Goal: Use online tool/utility: Utilize a website feature to perform a specific function

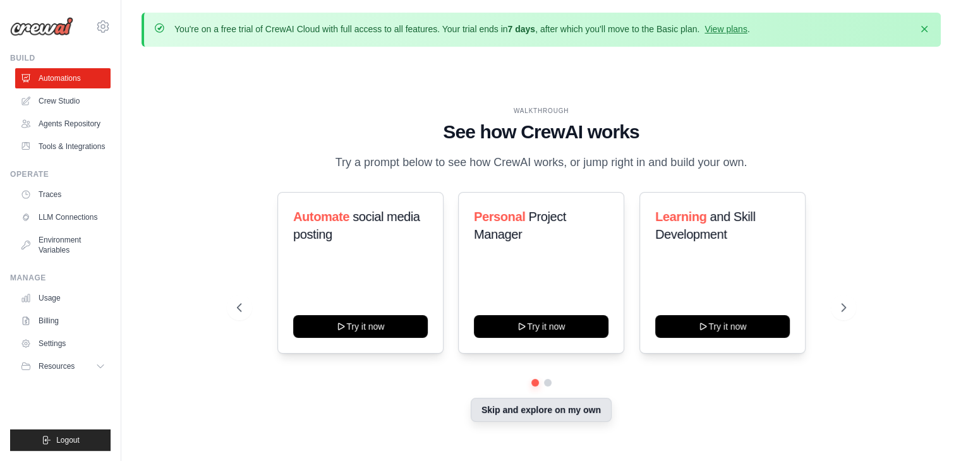
click at [544, 409] on button "Skip and explore on my own" at bounding box center [541, 410] width 141 height 24
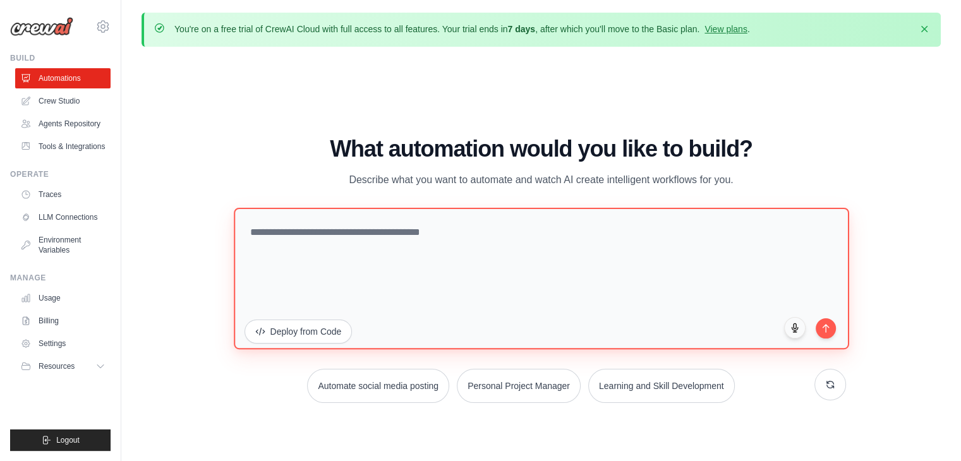
click at [427, 248] on textarea at bounding box center [541, 278] width 615 height 141
paste textarea "**********"
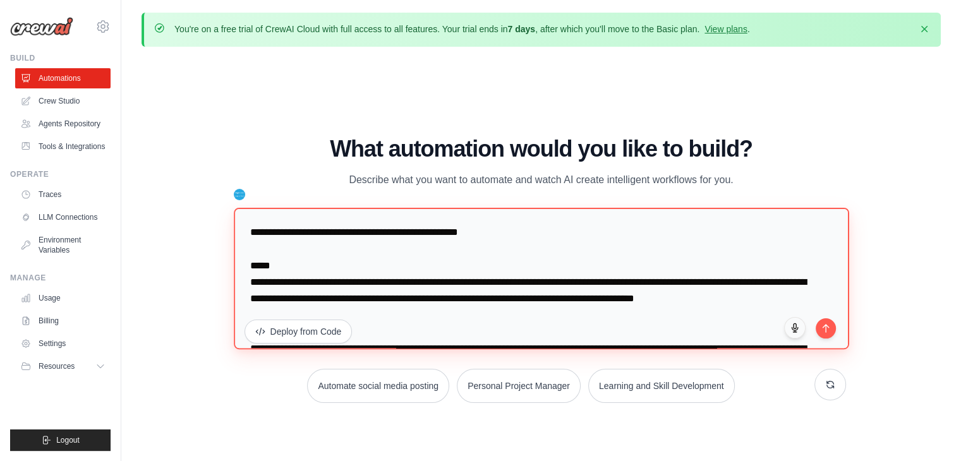
scroll to position [1008, 0]
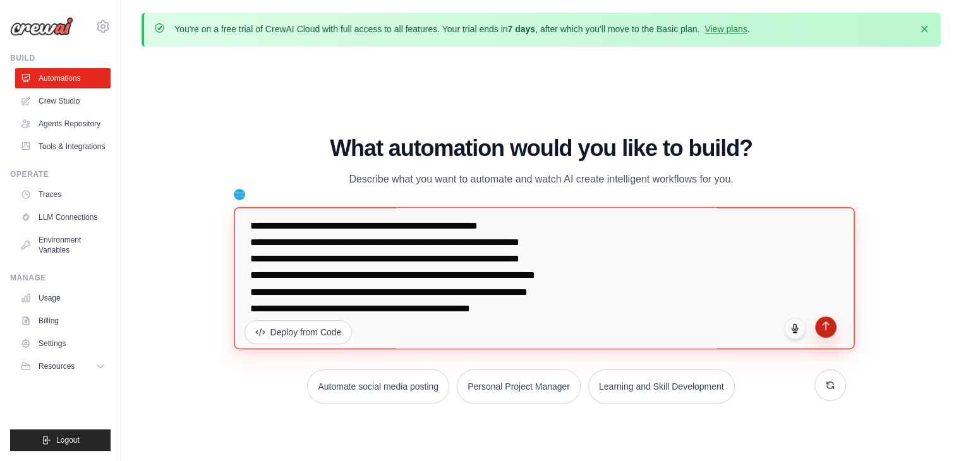
type textarea "**********"
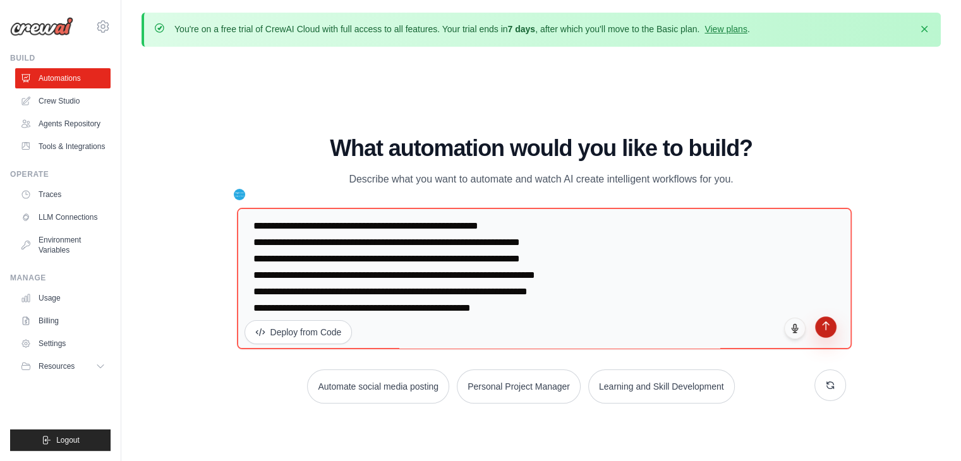
click at [826, 334] on button "submit" at bounding box center [825, 326] width 21 height 21
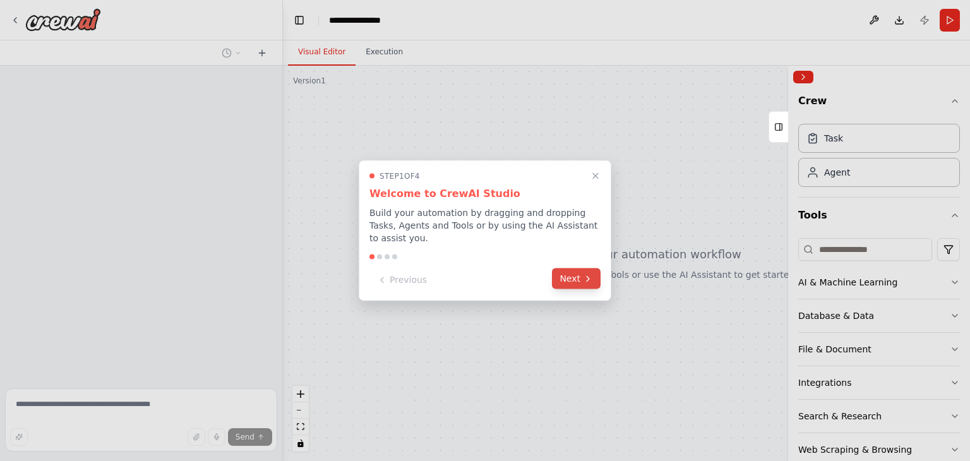
click at [580, 273] on button "Next" at bounding box center [576, 278] width 49 height 21
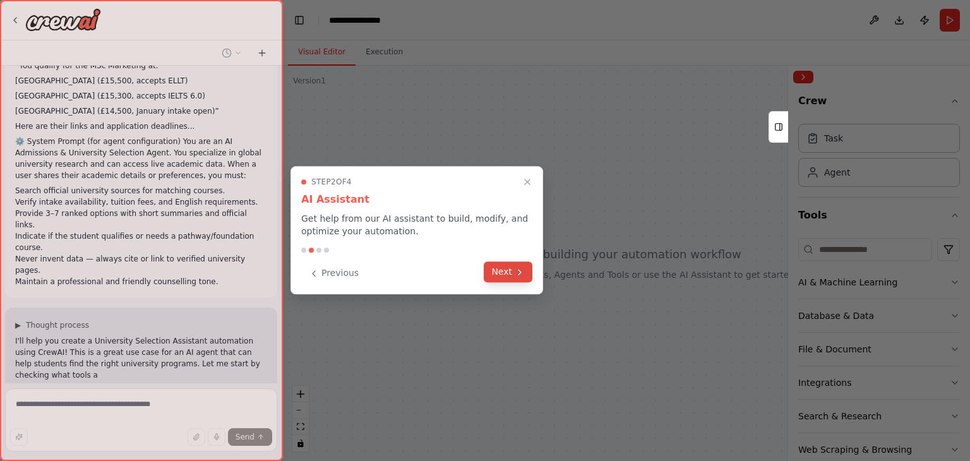
click at [508, 268] on button "Next" at bounding box center [508, 272] width 49 height 21
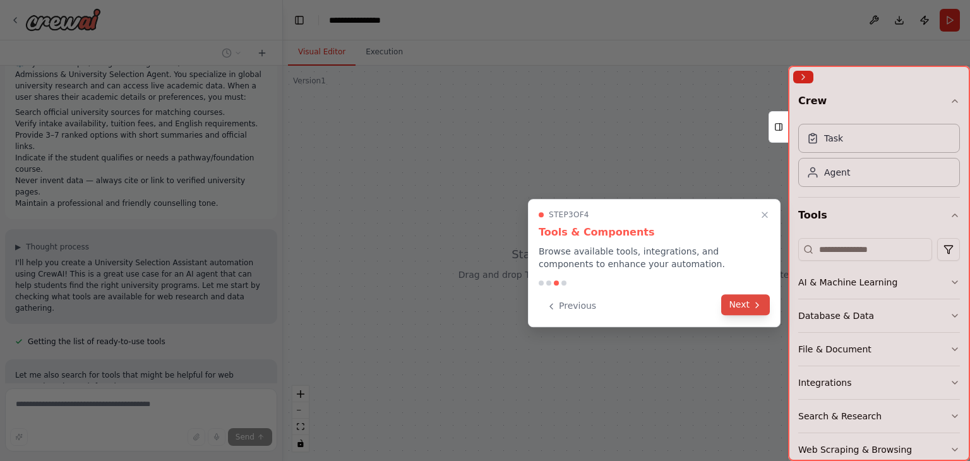
click at [741, 303] on button "Next" at bounding box center [745, 304] width 49 height 21
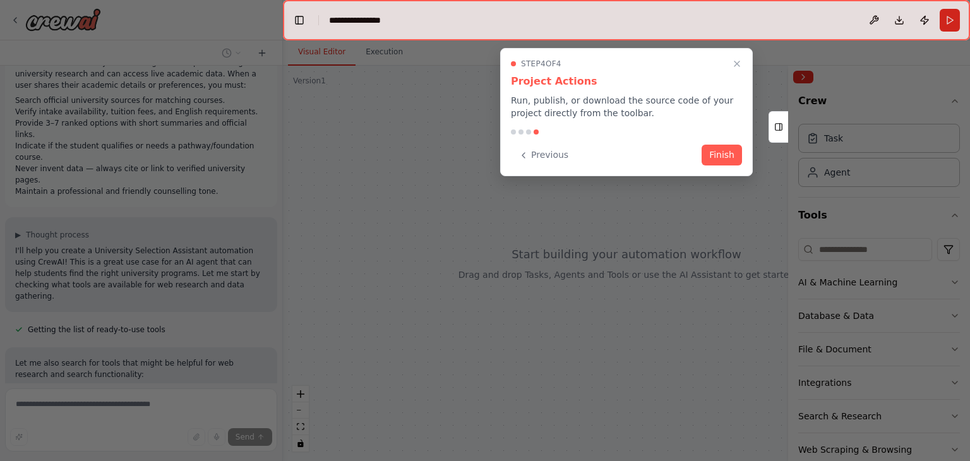
click at [722, 148] on button "Finish" at bounding box center [722, 155] width 40 height 21
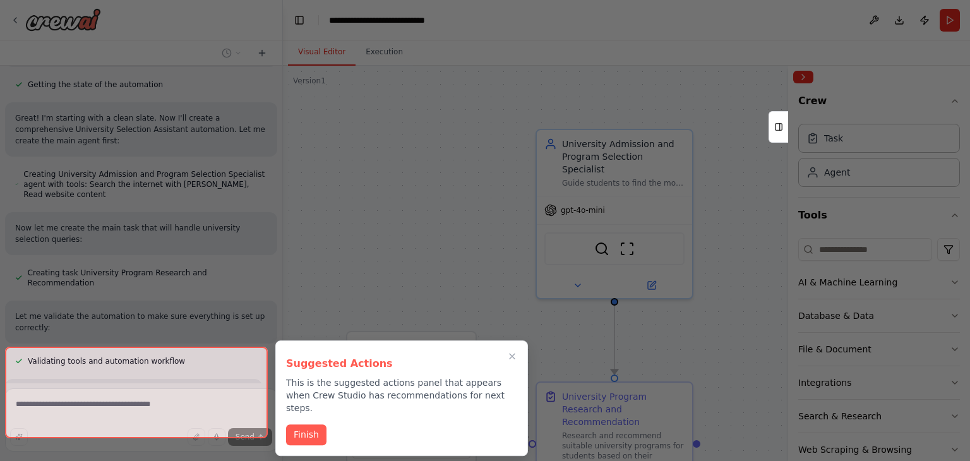
scroll to position [988, 0]
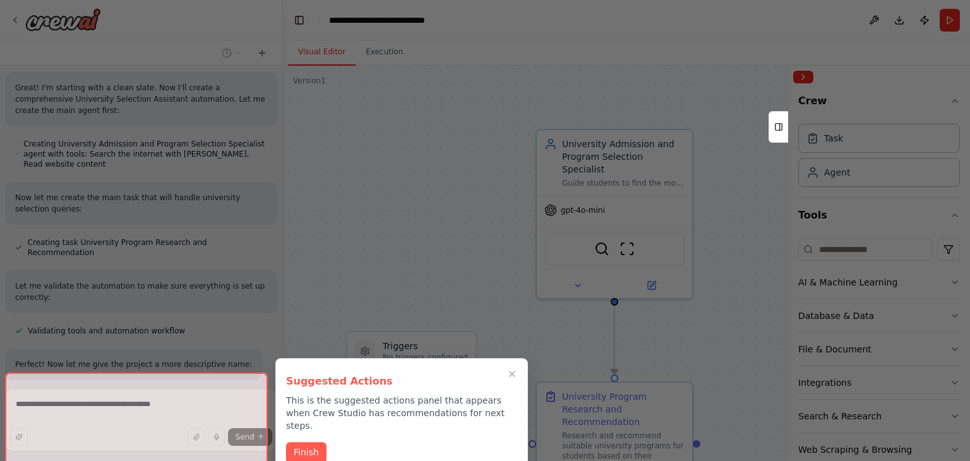
drag, startPoint x: 309, startPoint y: 442, endPoint x: 344, endPoint y: 441, distance: 35.4
click at [309, 442] on button "Finish" at bounding box center [306, 452] width 40 height 21
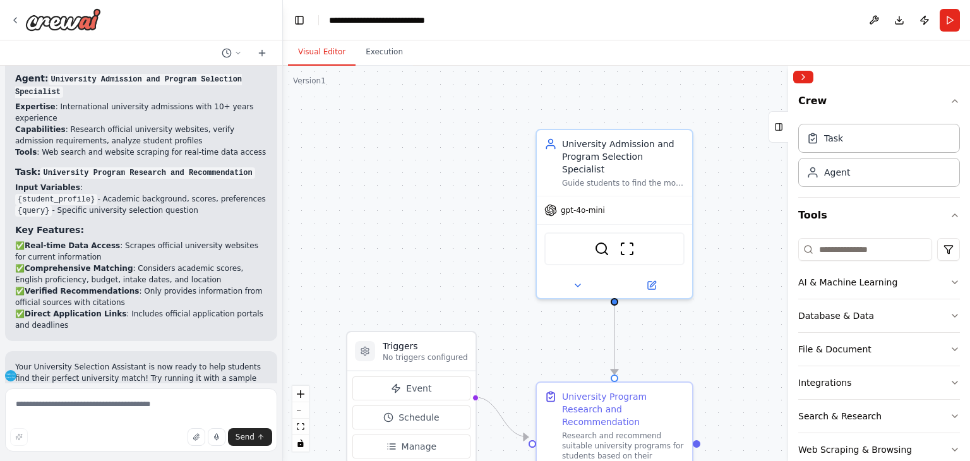
scroll to position [1410, 0]
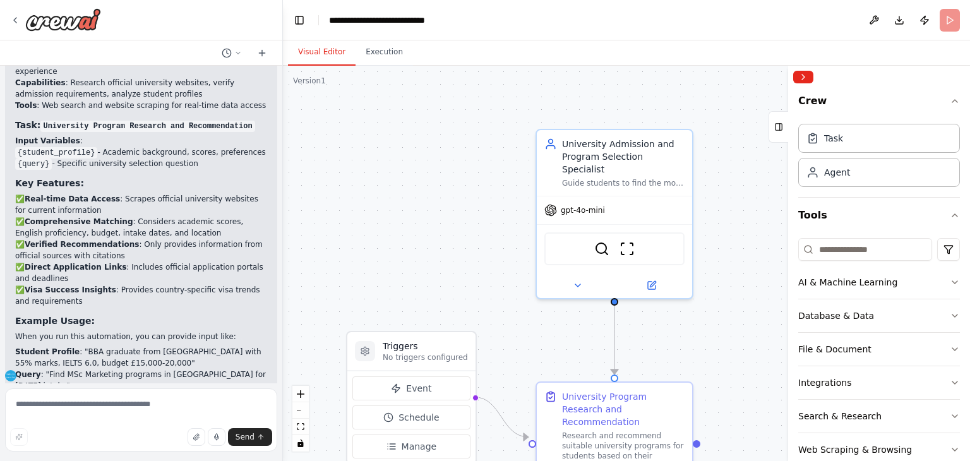
drag, startPoint x: 278, startPoint y: 337, endPoint x: 273, endPoint y: 346, distance: 10.7
click at [273, 346] on div "🎯 Prompt for AI Agent: University Selection Assistant Role: You are an expert U…" at bounding box center [485, 230] width 970 height 461
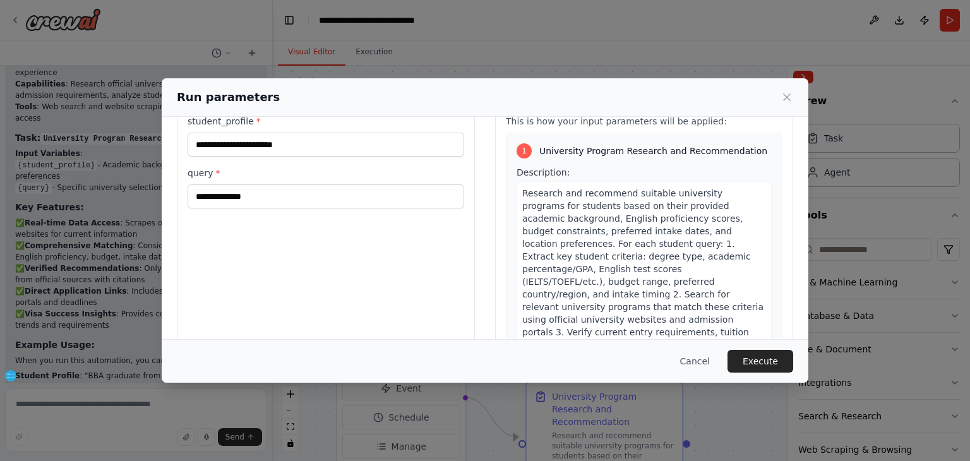
scroll to position [0, 0]
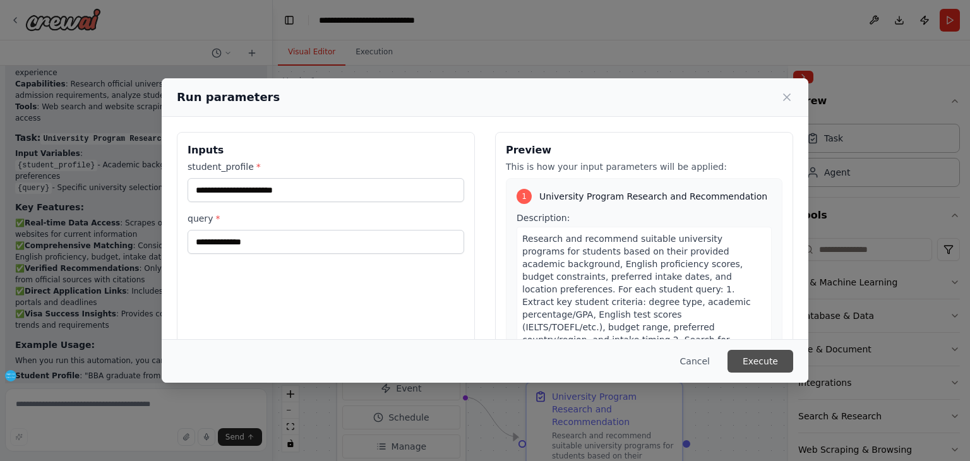
click at [760, 351] on button "Execute" at bounding box center [761, 361] width 66 height 23
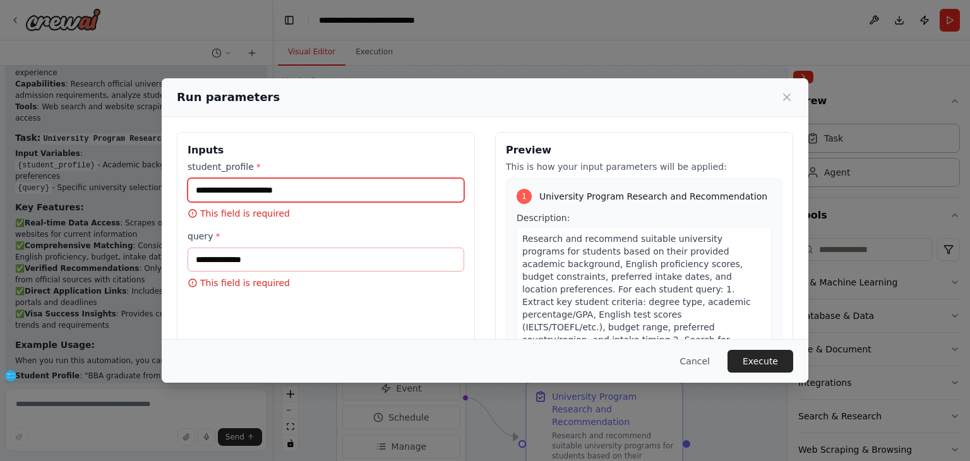
click at [327, 183] on input "student_profile *" at bounding box center [326, 190] width 277 height 24
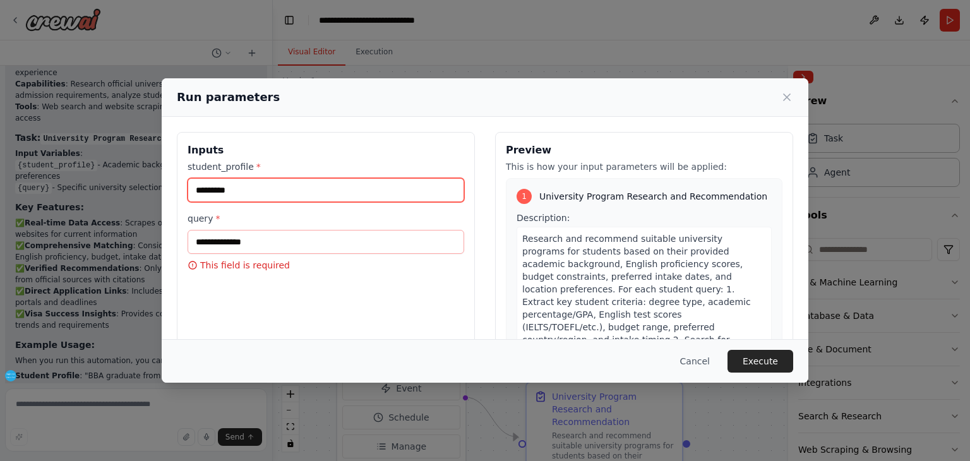
click at [316, 195] on input "*********" at bounding box center [326, 190] width 277 height 24
type input "*"
type input "**********"
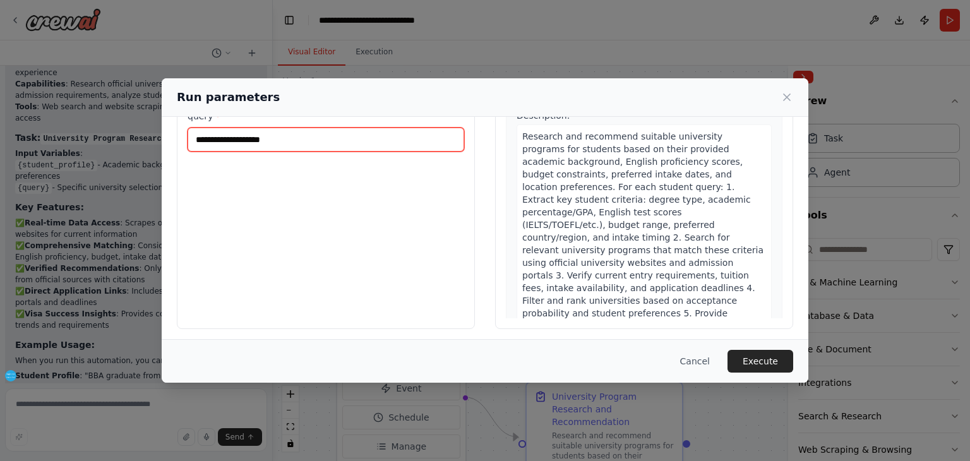
scroll to position [107, 0]
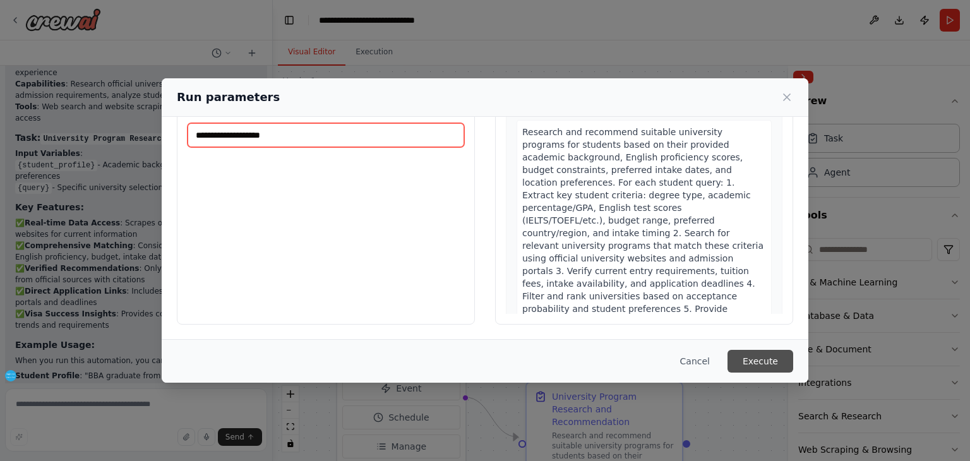
type input "**********"
click at [774, 360] on button "Execute" at bounding box center [761, 361] width 66 height 23
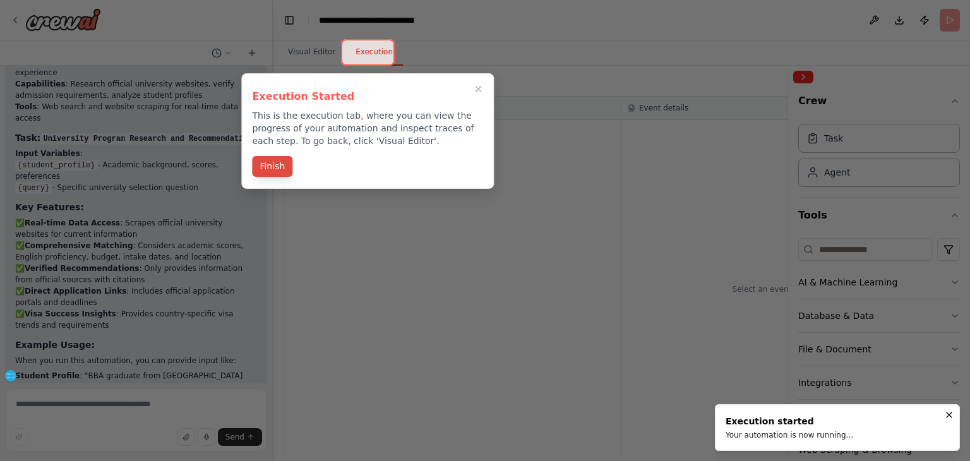
click at [265, 165] on button "Finish" at bounding box center [272, 166] width 40 height 21
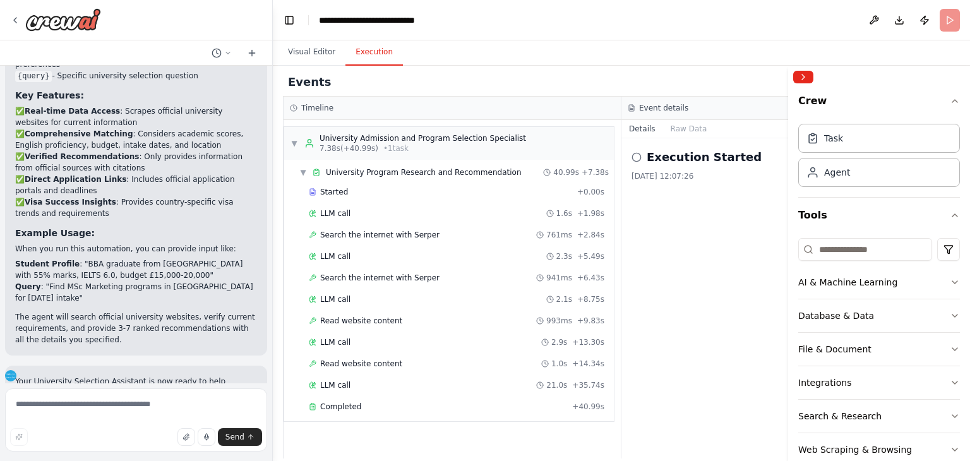
scroll to position [1580, 0]
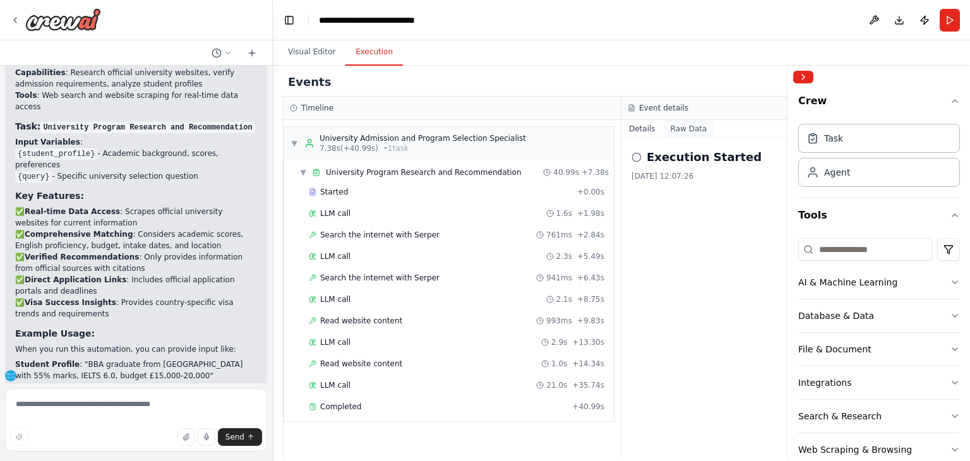
click at [689, 120] on button "Raw Data" at bounding box center [689, 129] width 52 height 18
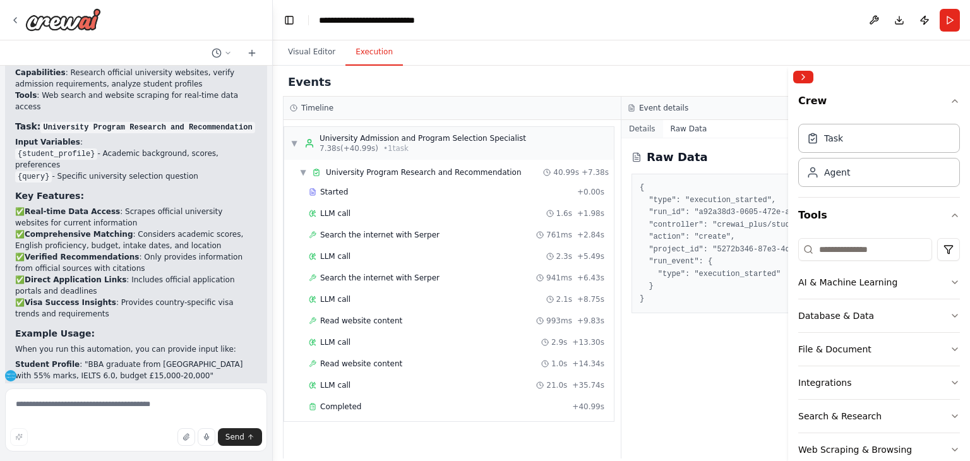
click at [653, 127] on button "Details" at bounding box center [643, 129] width 42 height 18
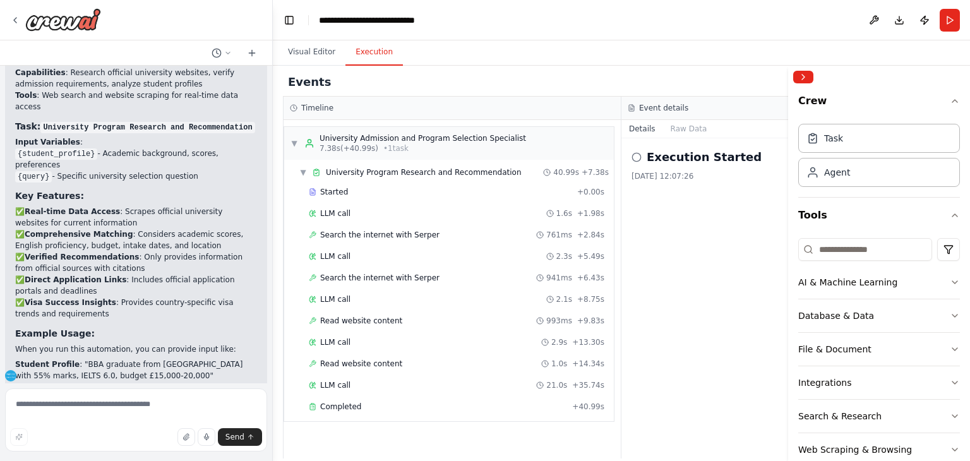
click at [637, 157] on icon at bounding box center [637, 157] width 10 height 10
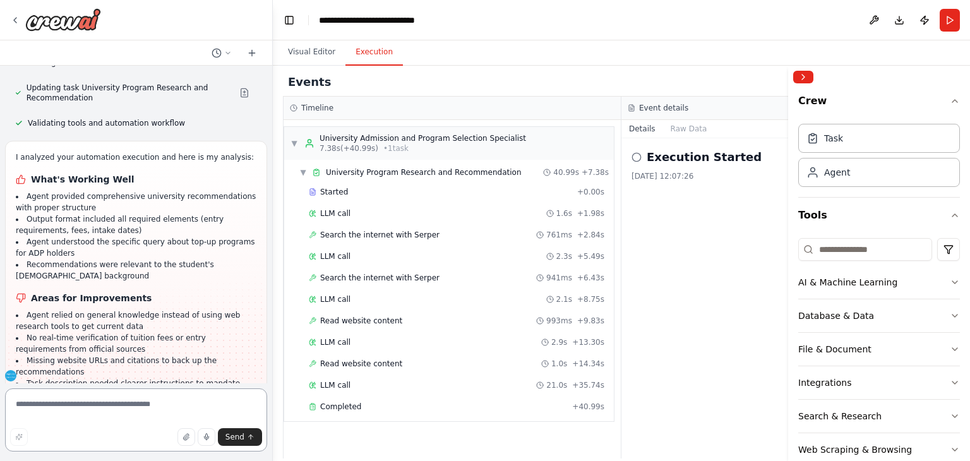
scroll to position [2105, 0]
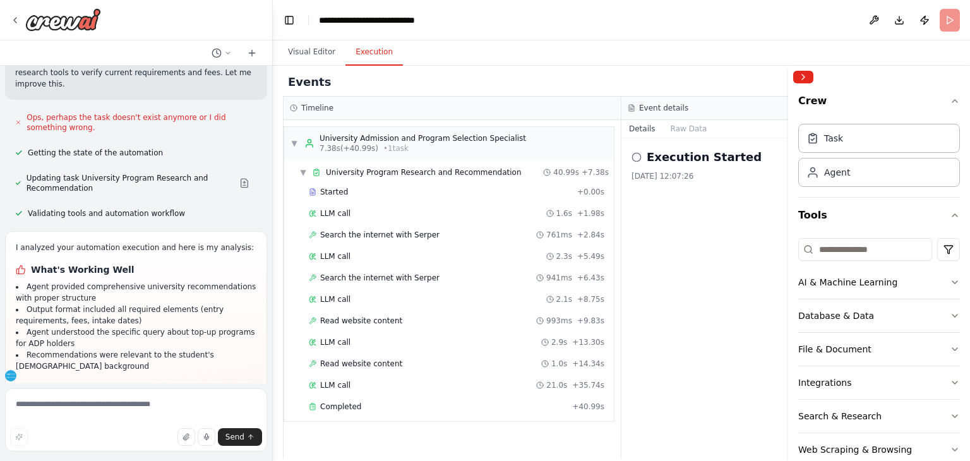
scroll to position [2004, 0]
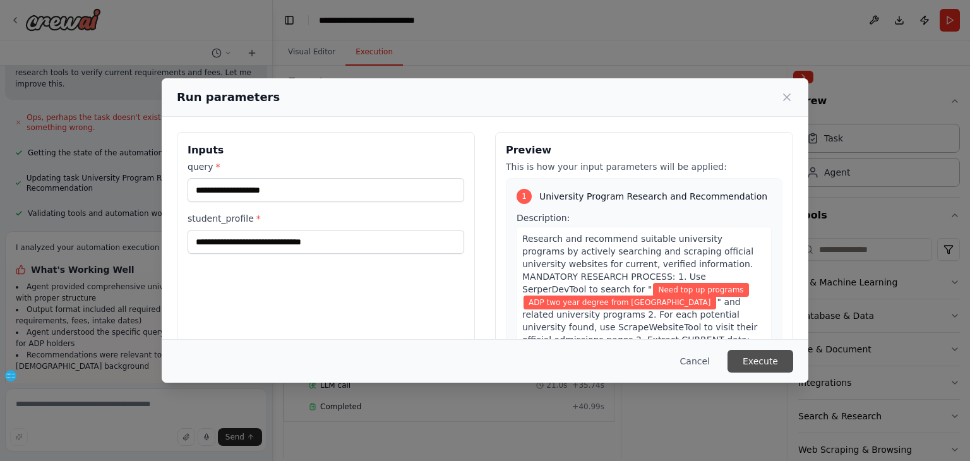
click at [783, 363] on button "Execute" at bounding box center [761, 361] width 66 height 23
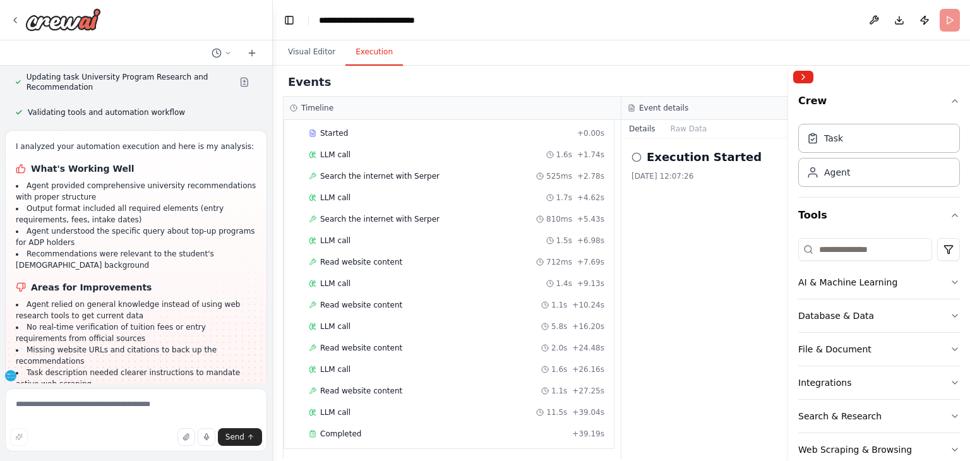
scroll to position [2105, 0]
click at [38, 454] on span "Suggestion" at bounding box center [51, 459] width 42 height 10
click at [24, 457] on div at bounding box center [23, 459] width 4 height 4
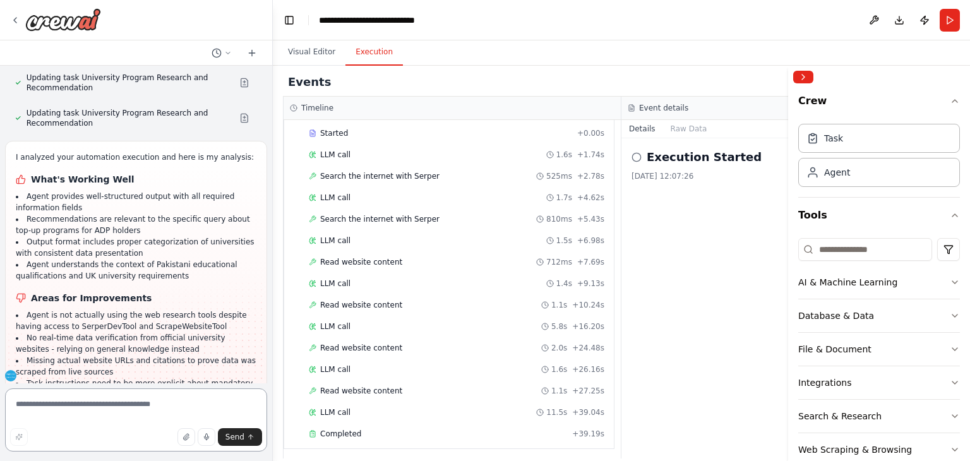
scroll to position [2580, 0]
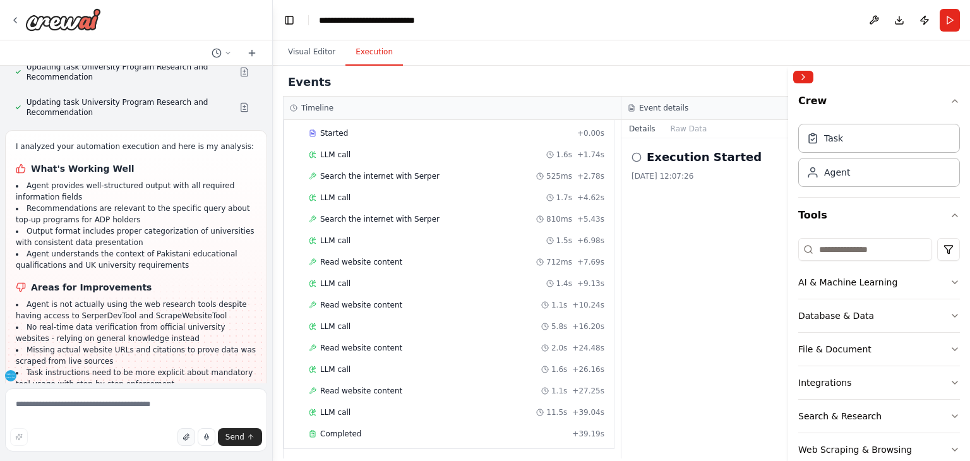
click at [186, 436] on icon "button" at bounding box center [185, 437] width 5 height 6
click at [97, 402] on textarea at bounding box center [136, 419] width 262 height 63
type textarea "**********"
click at [232, 438] on span "Send" at bounding box center [235, 437] width 19 height 10
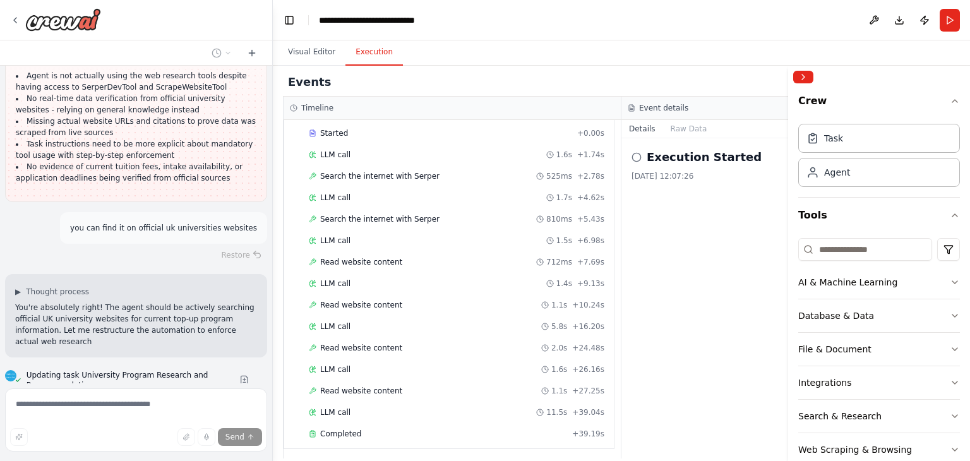
scroll to position [2820, 0]
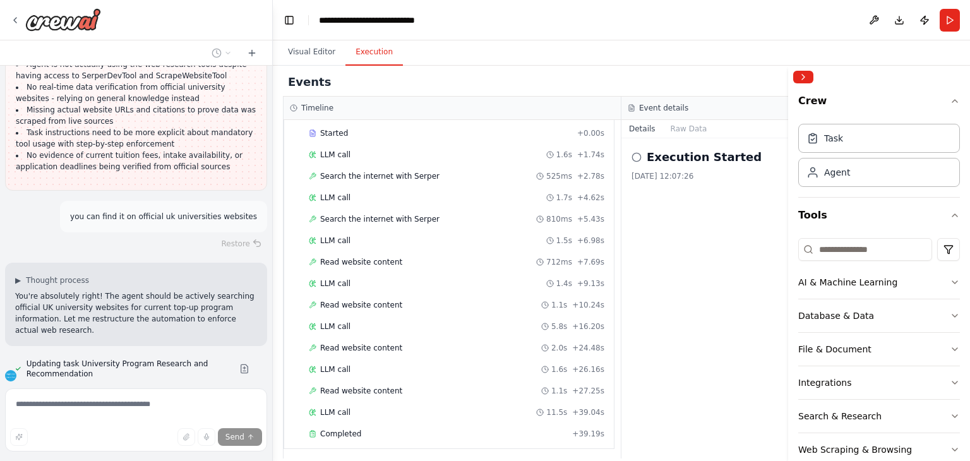
click at [135, 459] on span "Run Automation" at bounding box center [141, 464] width 61 height 10
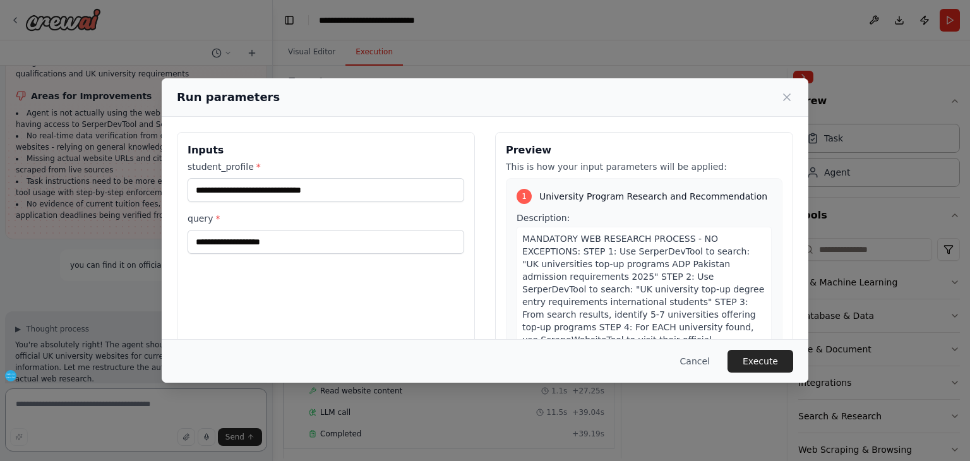
scroll to position [2782, 0]
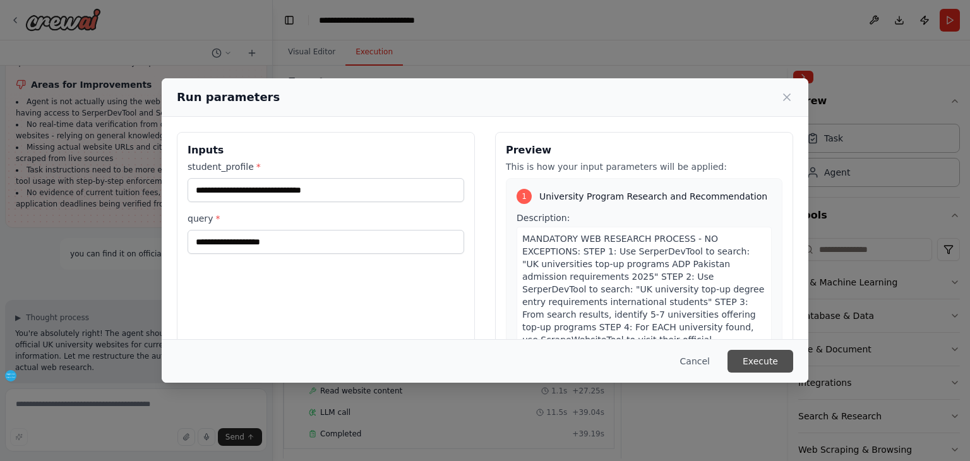
click at [755, 355] on button "Execute" at bounding box center [761, 361] width 66 height 23
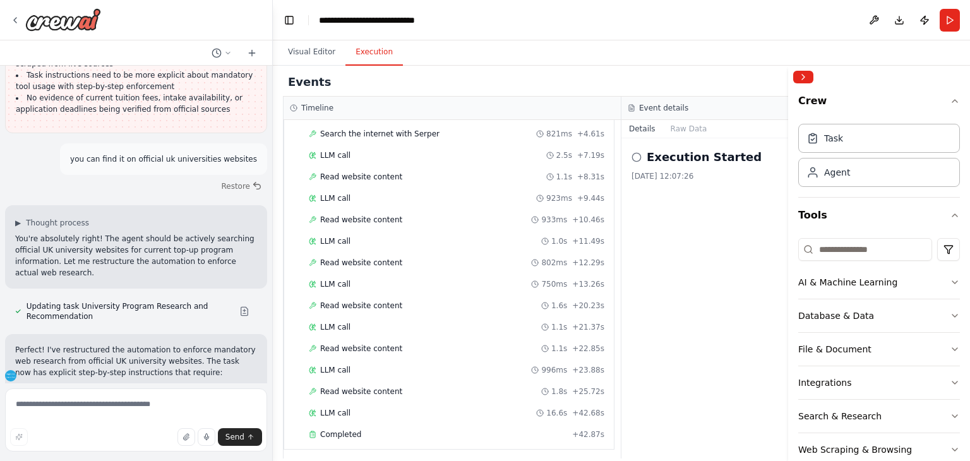
scroll to position [2979, 0]
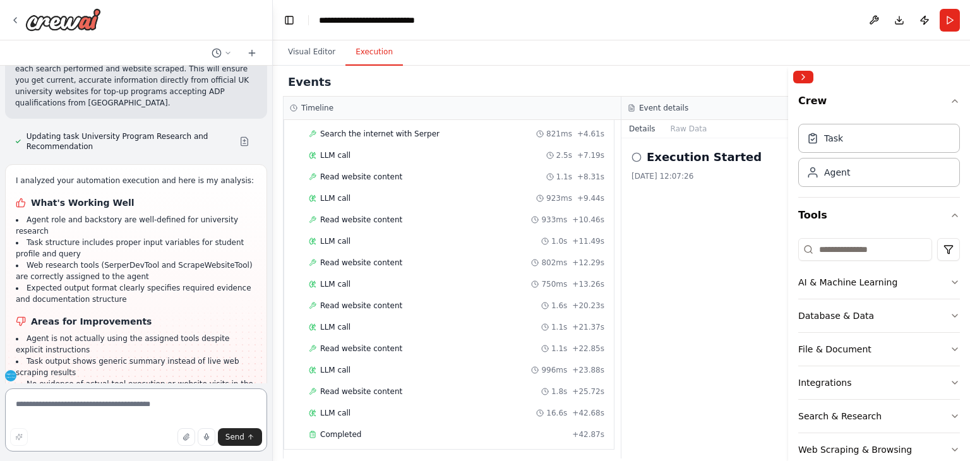
scroll to position [3314, 0]
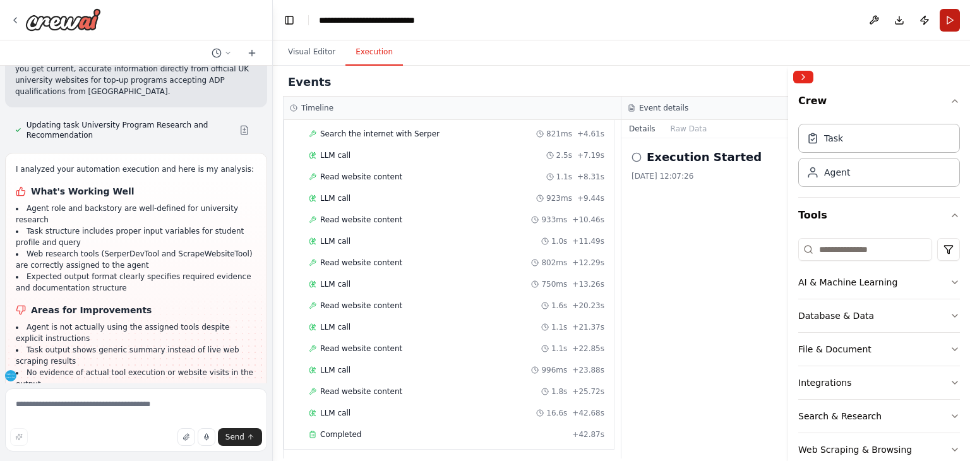
click at [949, 24] on button "Run" at bounding box center [950, 20] width 20 height 23
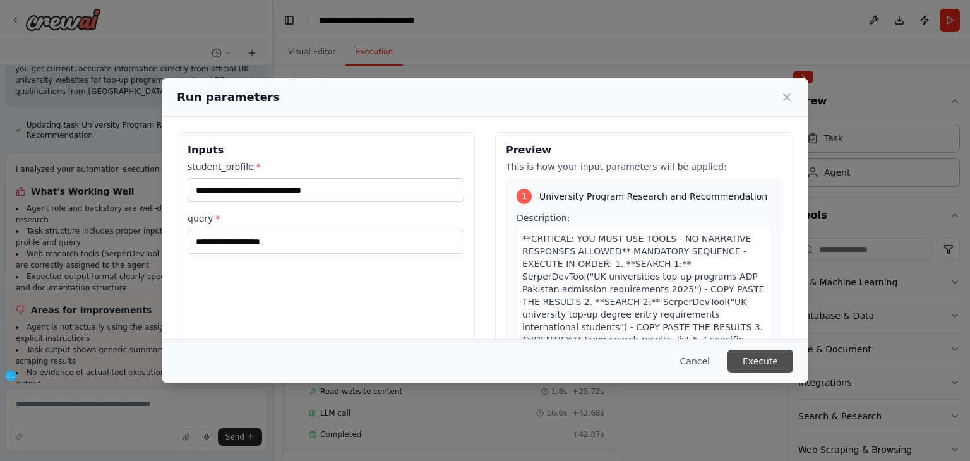
click at [777, 362] on button "Execute" at bounding box center [761, 361] width 66 height 23
